Goal: Information Seeking & Learning: Learn about a topic

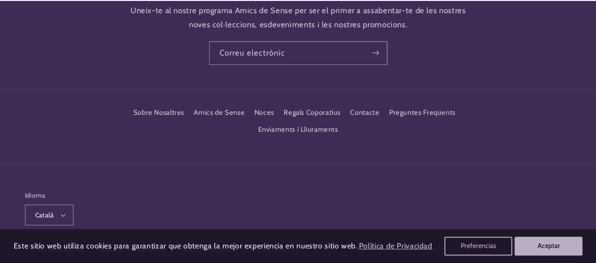
scroll to position [1551, 0]
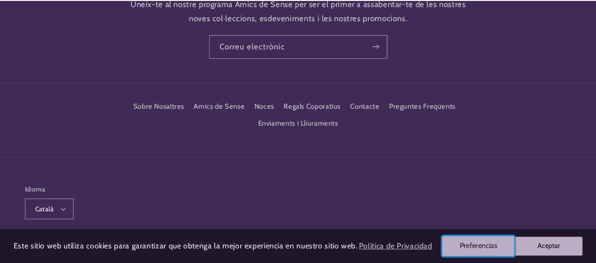
click at [486, 246] on button "Preferencias" at bounding box center [478, 246] width 72 height 20
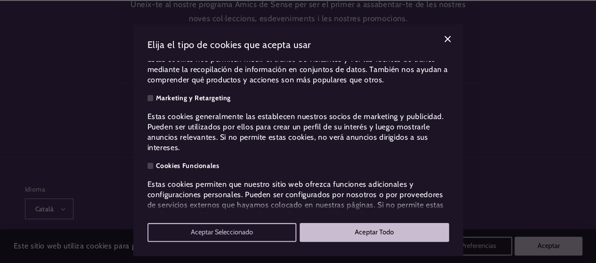
scroll to position [136, 0]
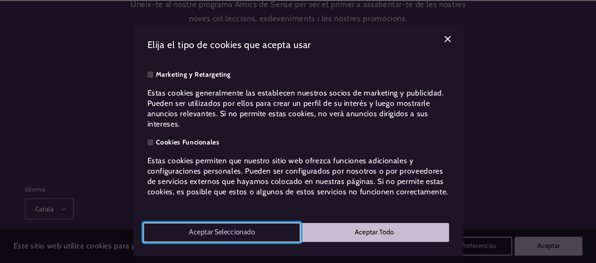
click at [244, 227] on button "Aceptar Seleccionado" at bounding box center [222, 233] width 158 height 20
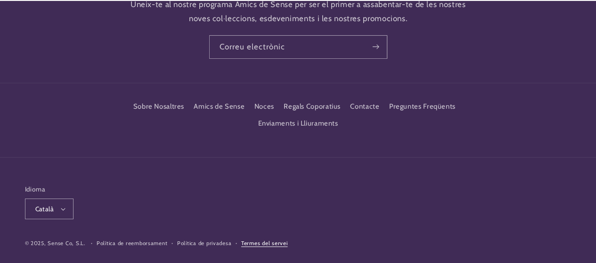
scroll to position [0, 531]
click at [178, 101] on link "Sobre Nosaltres" at bounding box center [158, 108] width 51 height 15
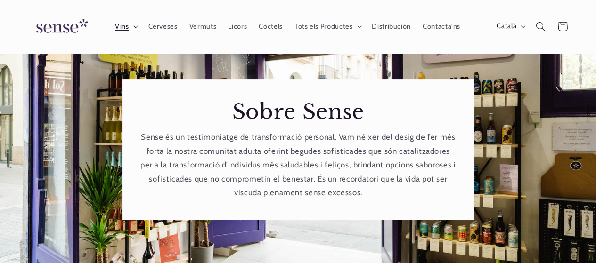
scroll to position [0, 531]
click at [135, 27] on icon at bounding box center [135, 27] width 4 height 2
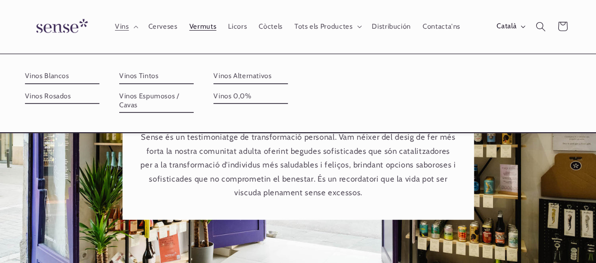
scroll to position [0, 0]
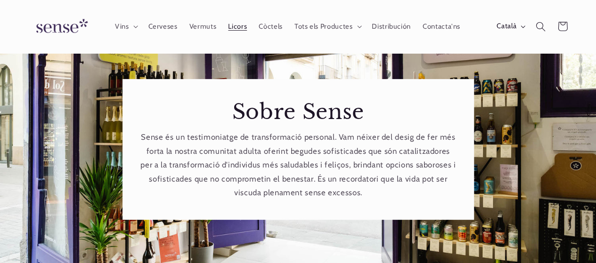
click at [235, 23] on span "Licors" at bounding box center [237, 26] width 19 height 9
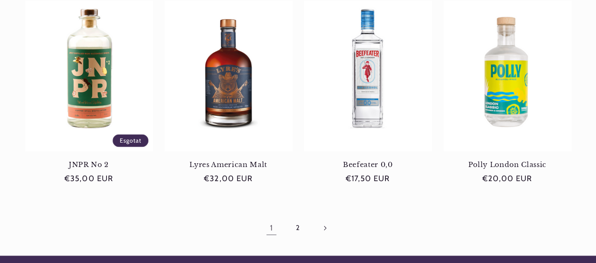
scroll to position [0, 531]
click at [321, 227] on link "Pàgina següent" at bounding box center [325, 228] width 22 height 22
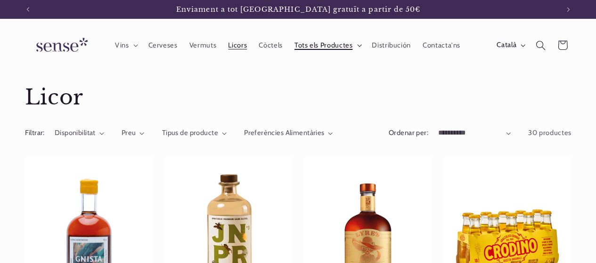
click at [357, 43] on summary "Tots els Productes" at bounding box center [326, 45] width 77 height 21
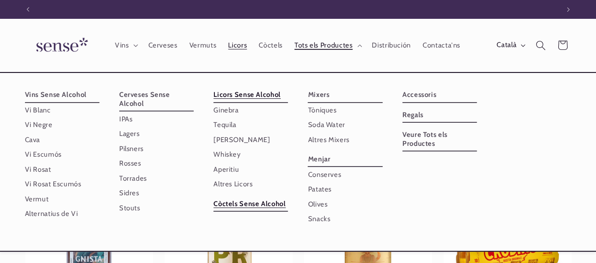
scroll to position [0, 531]
click at [246, 202] on link "Còctels Sense Alcohol" at bounding box center [250, 203] width 74 height 15
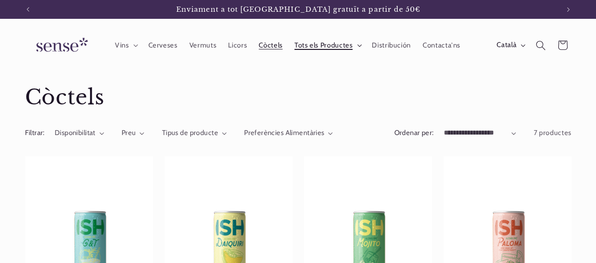
click at [357, 41] on summary "Tots els Productes" at bounding box center [326, 45] width 77 height 21
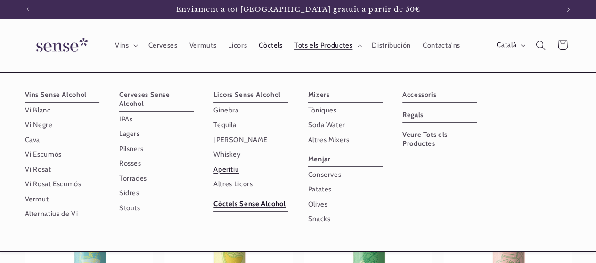
click at [228, 170] on link "Aperitiu" at bounding box center [250, 169] width 74 height 15
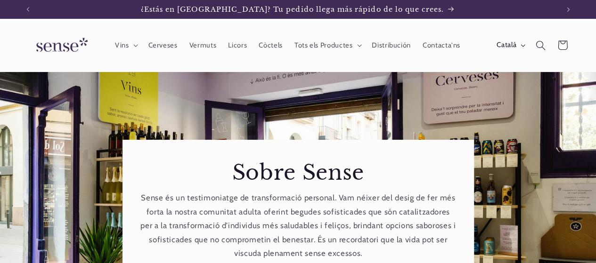
click at [540, 46] on icon "Cerca" at bounding box center [540, 45] width 10 height 10
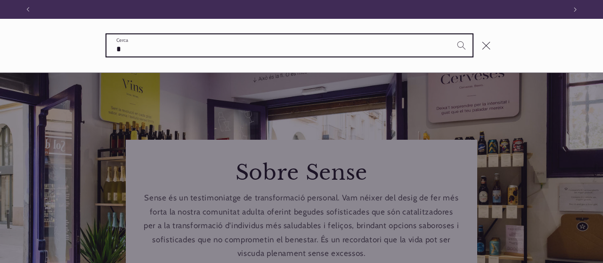
scroll to position [0, 538]
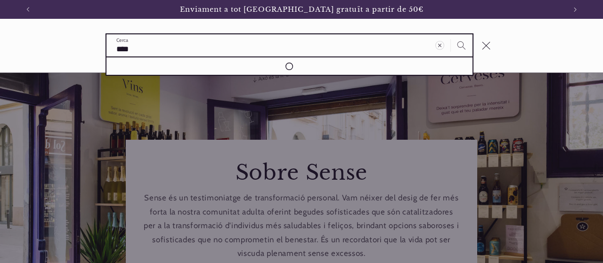
type input "****"
click at [451, 34] on button "Cerca" at bounding box center [462, 45] width 22 height 22
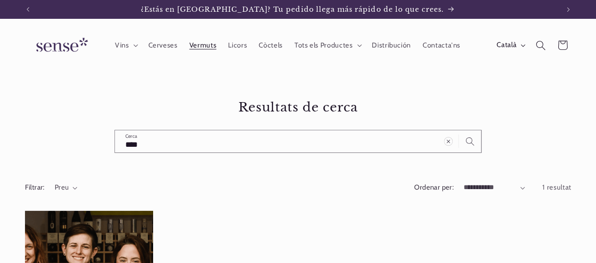
click at [200, 42] on span "Vermuts" at bounding box center [202, 45] width 27 height 9
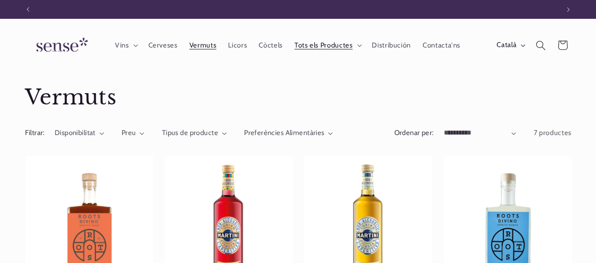
scroll to position [0, 531]
